Goal: Task Accomplishment & Management: Manage account settings

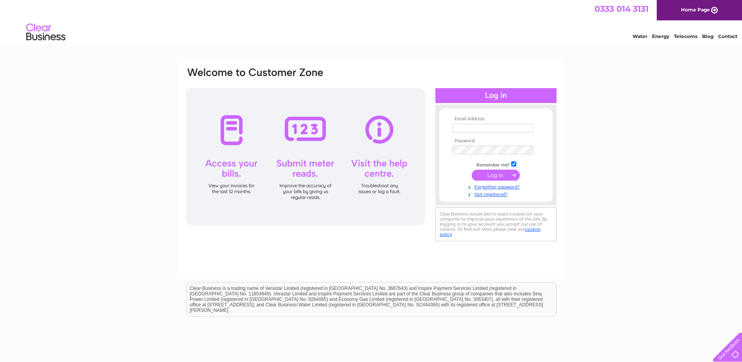
type input "fowlerengineering@aol.co.uk"
click at [500, 172] on input "submit" at bounding box center [496, 174] width 48 height 11
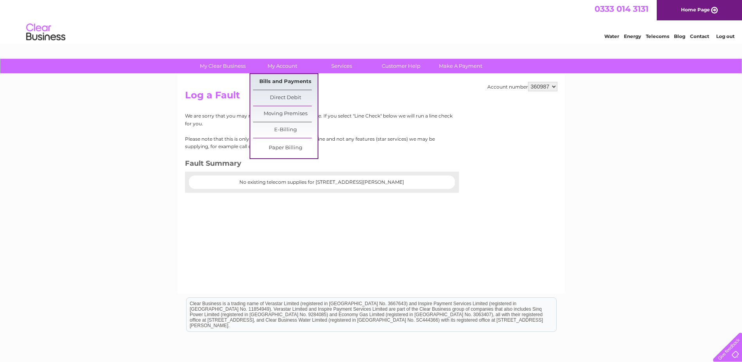
click at [286, 80] on link "Bills and Payments" at bounding box center [285, 82] width 65 height 16
